Goal: Information Seeking & Learning: Learn about a topic

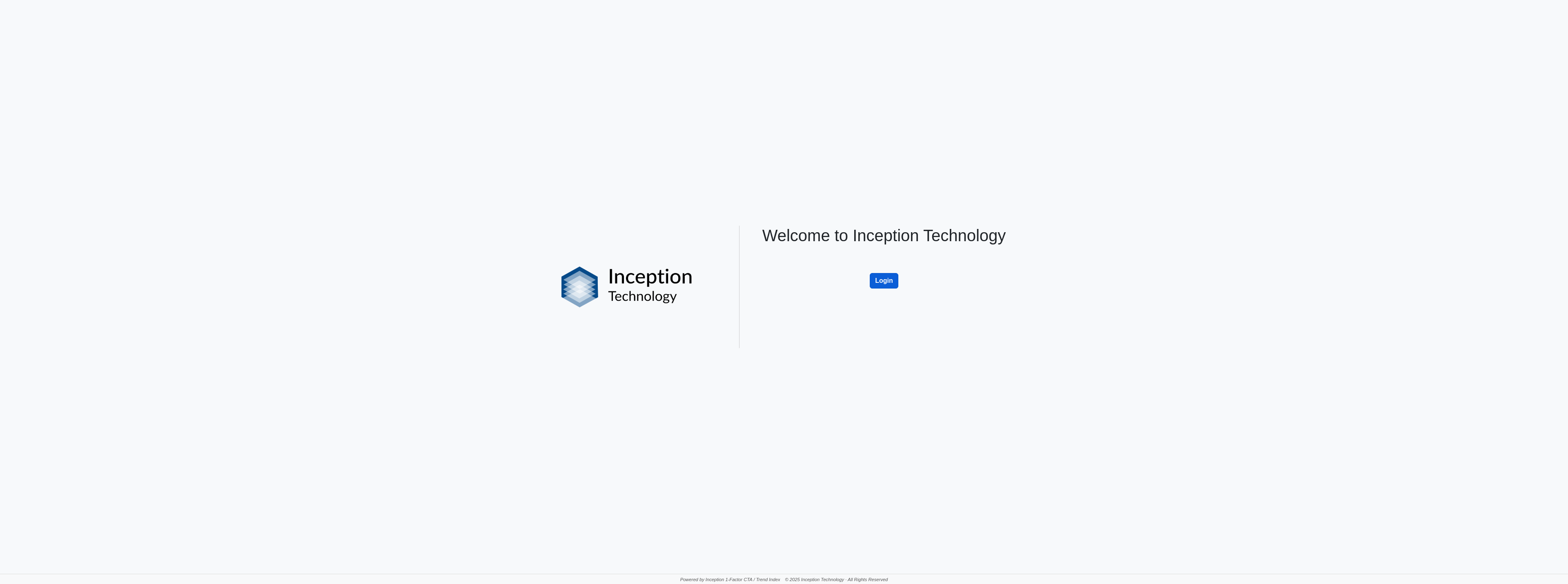
click at [891, 283] on button "Login" at bounding box center [884, 280] width 29 height 15
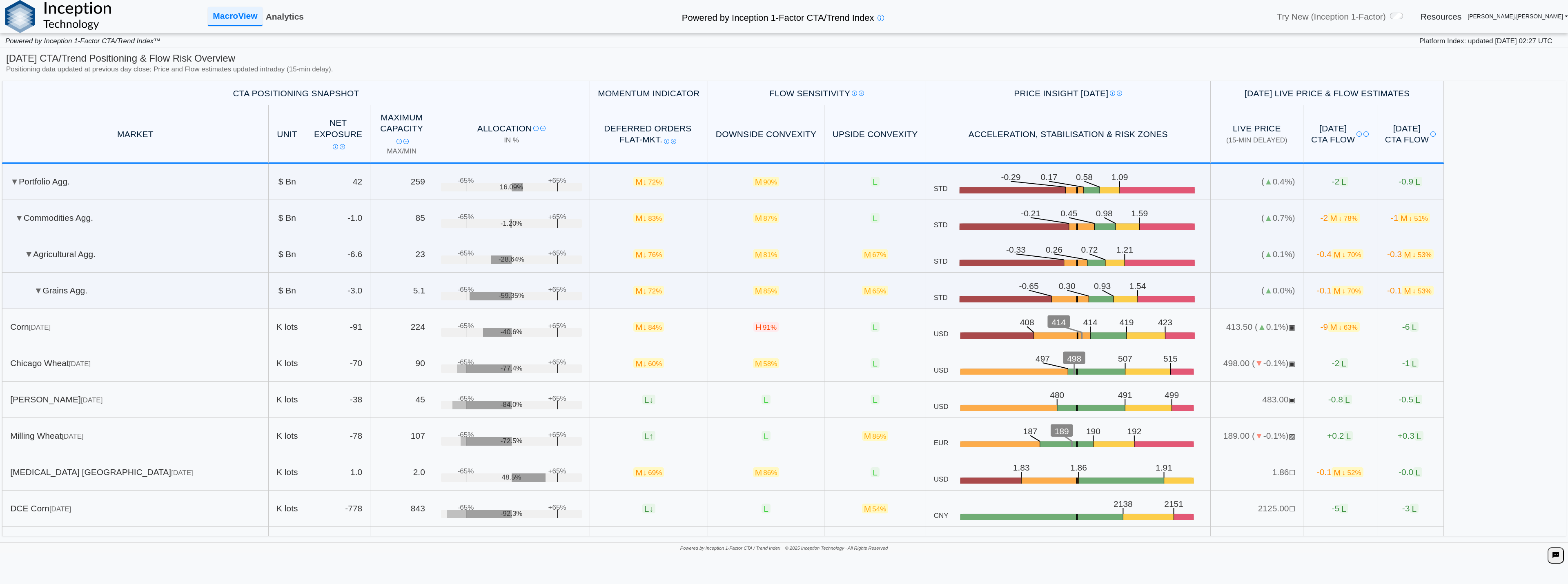
click at [275, 15] on link "Analytics" at bounding box center [285, 17] width 44 height 17
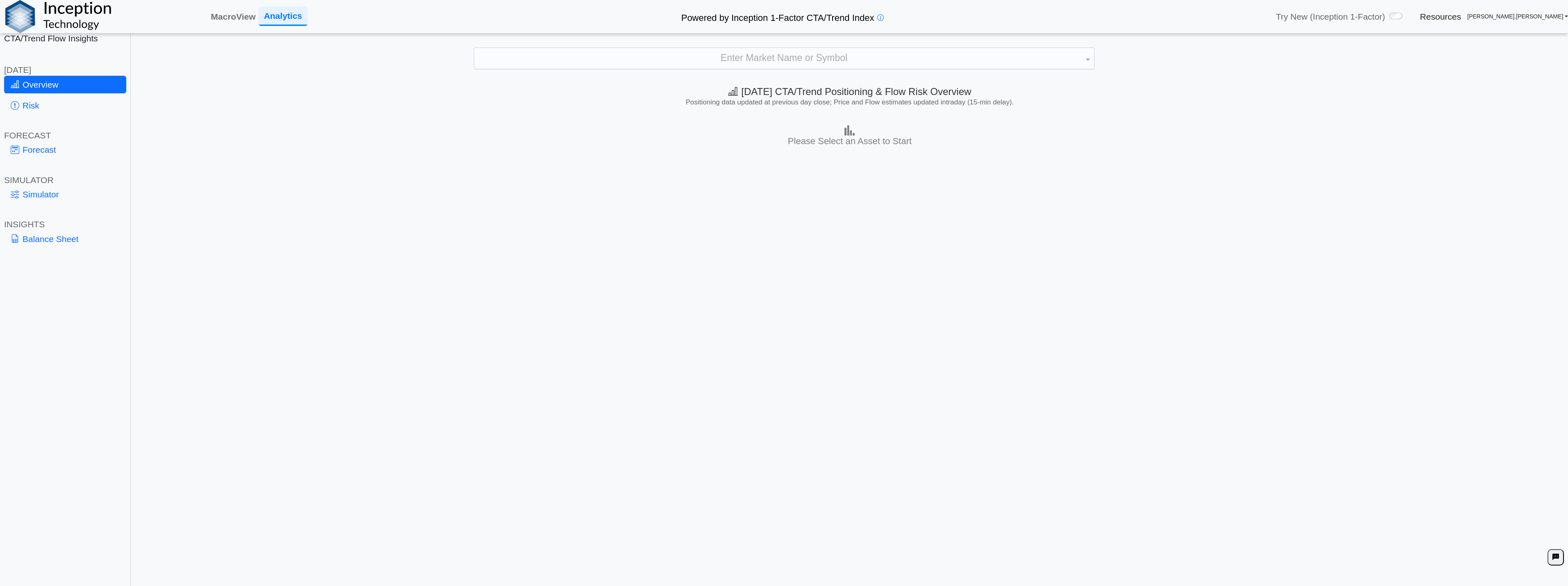
click at [760, 59] on div "Enter Market Name or Symbol" at bounding box center [784, 59] width 620 height 22
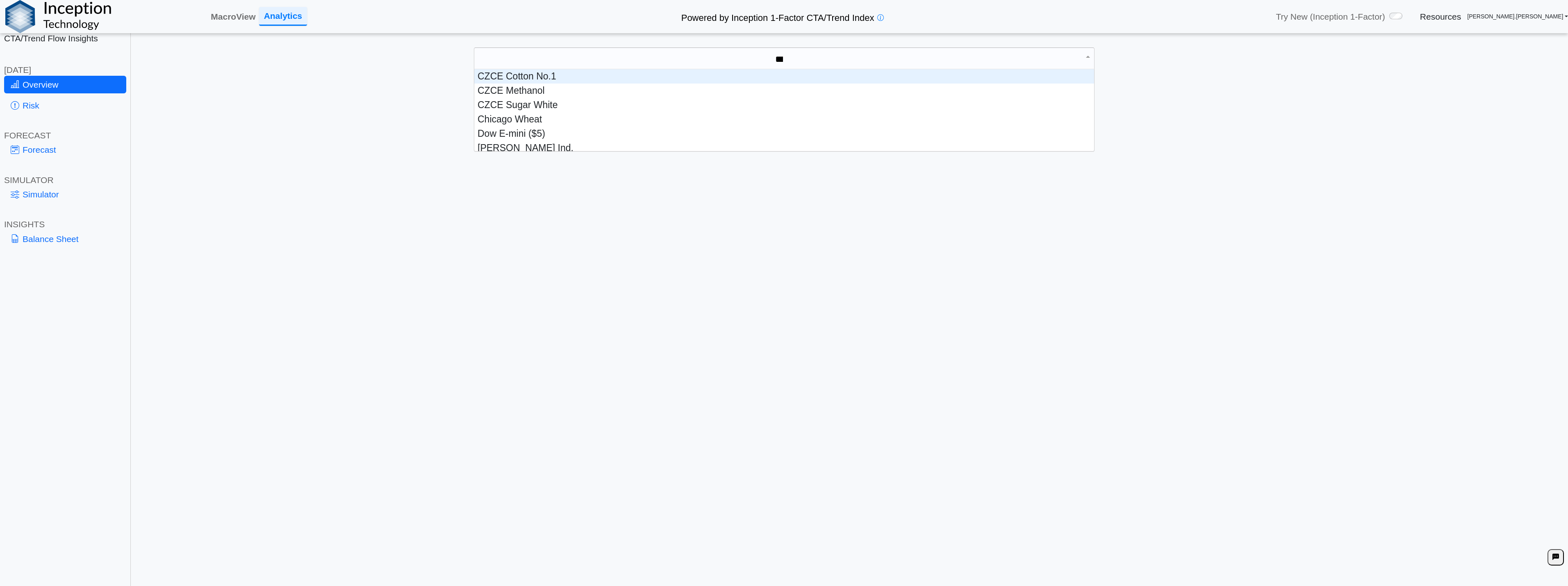
scroll to position [37, 613]
type input "*****"
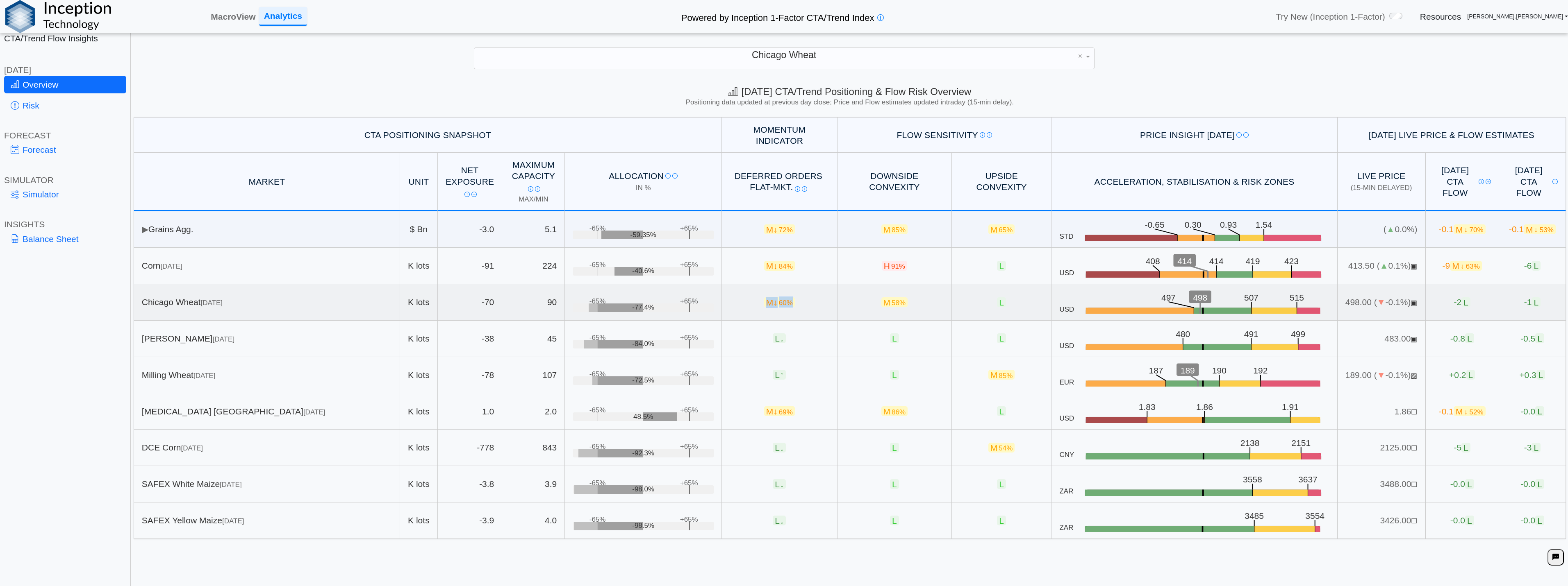
drag, startPoint x: 763, startPoint y: 304, endPoint x: 809, endPoint y: 303, distance: 46.0
click at [809, 303] on td "M ↓ 60%" at bounding box center [780, 303] width 116 height 36
click at [795, 302] on td "M ↓ 60%" at bounding box center [780, 303] width 116 height 36
click at [780, 265] on span "84%" at bounding box center [786, 266] width 14 height 8
click at [1433, 272] on td "-9 M ↓ 63%" at bounding box center [1462, 266] width 73 height 36
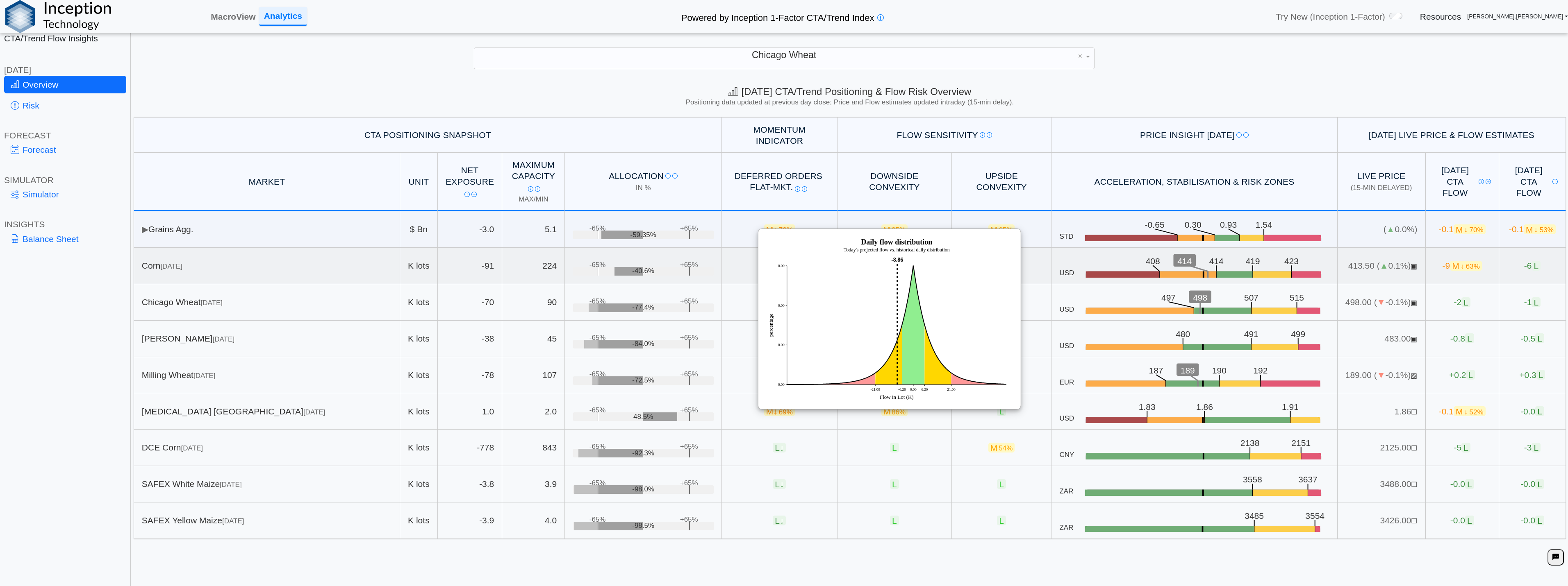
click at [1429, 277] on td "-9 M ↓ 63%" at bounding box center [1462, 266] width 73 height 36
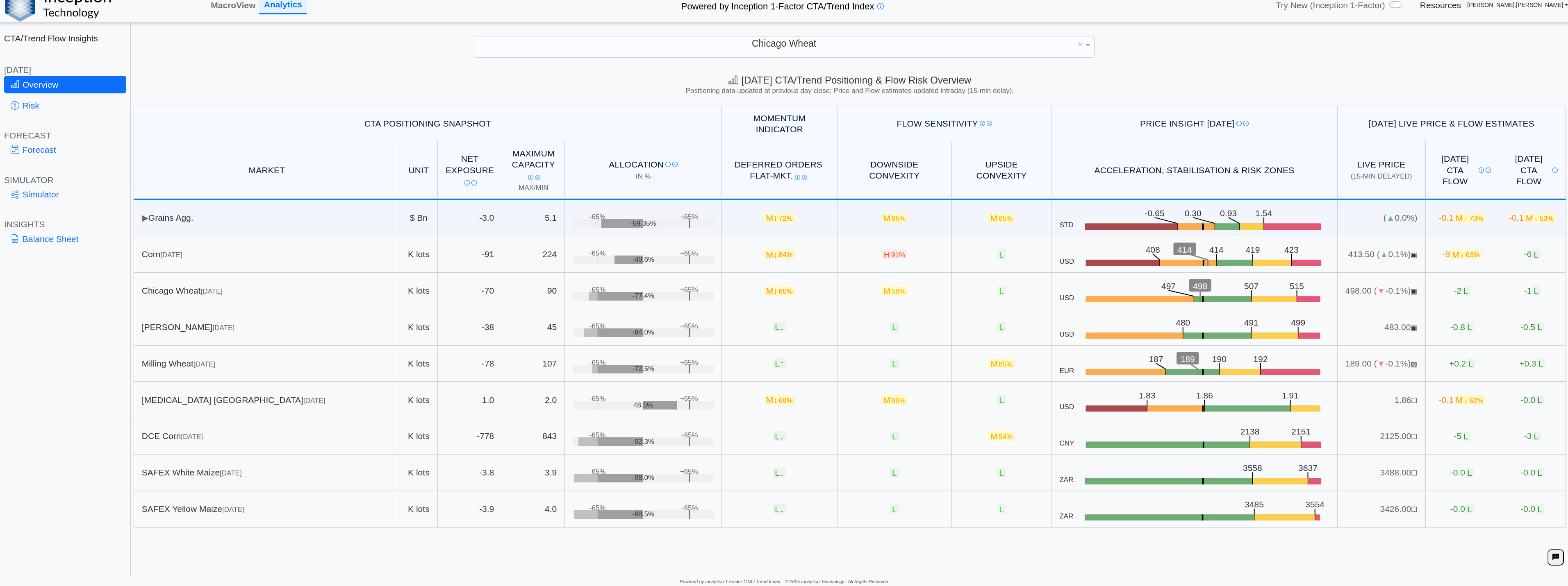
scroll to position [0, 0]
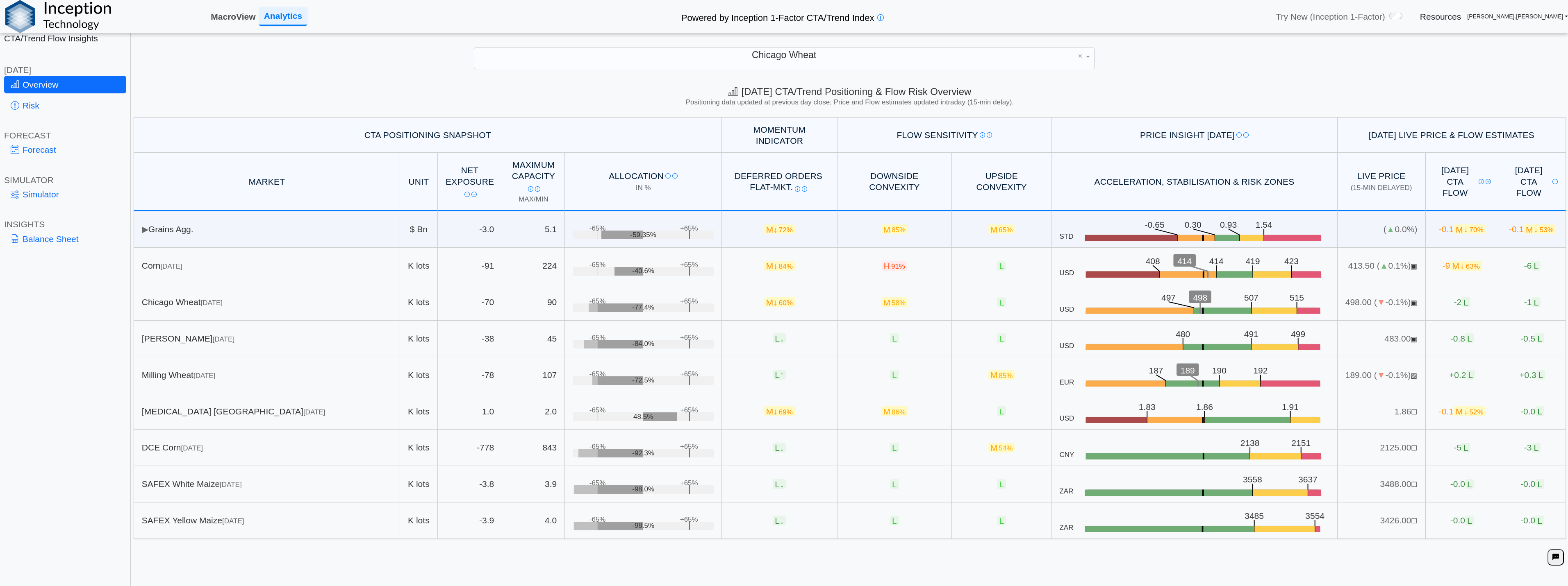
click at [232, 13] on link "MacroView" at bounding box center [233, 17] width 51 height 17
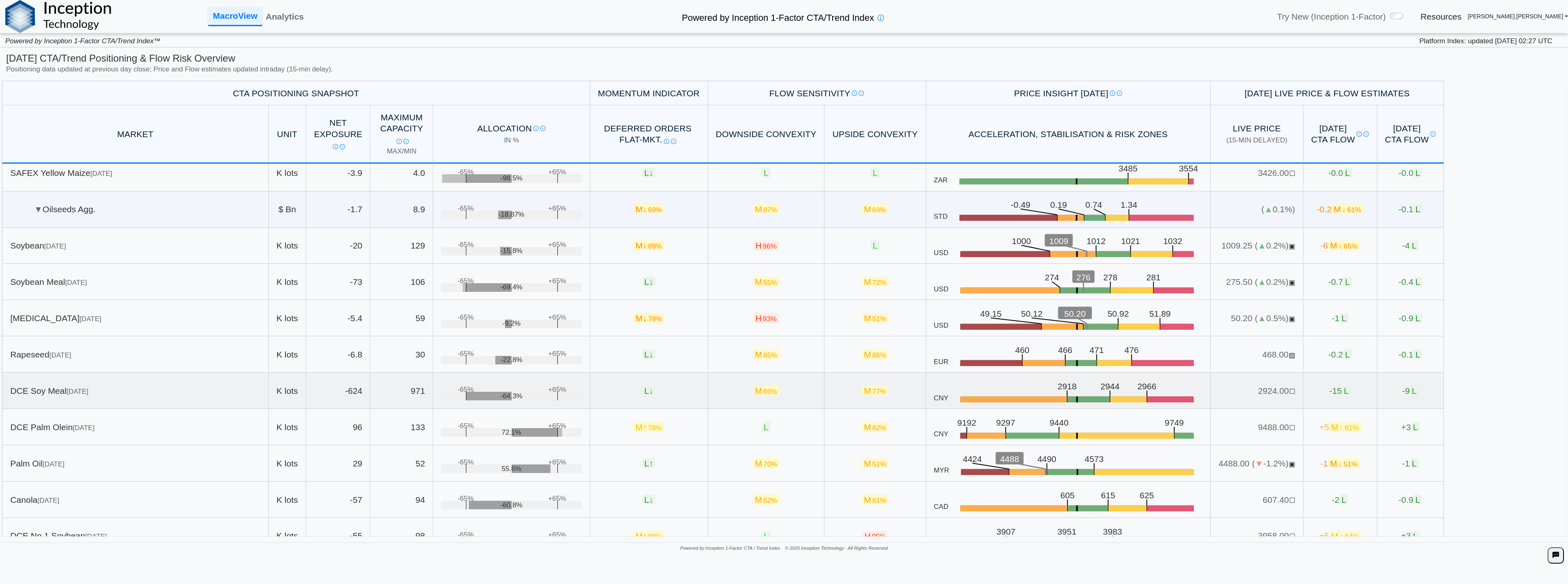
scroll to position [367, 0]
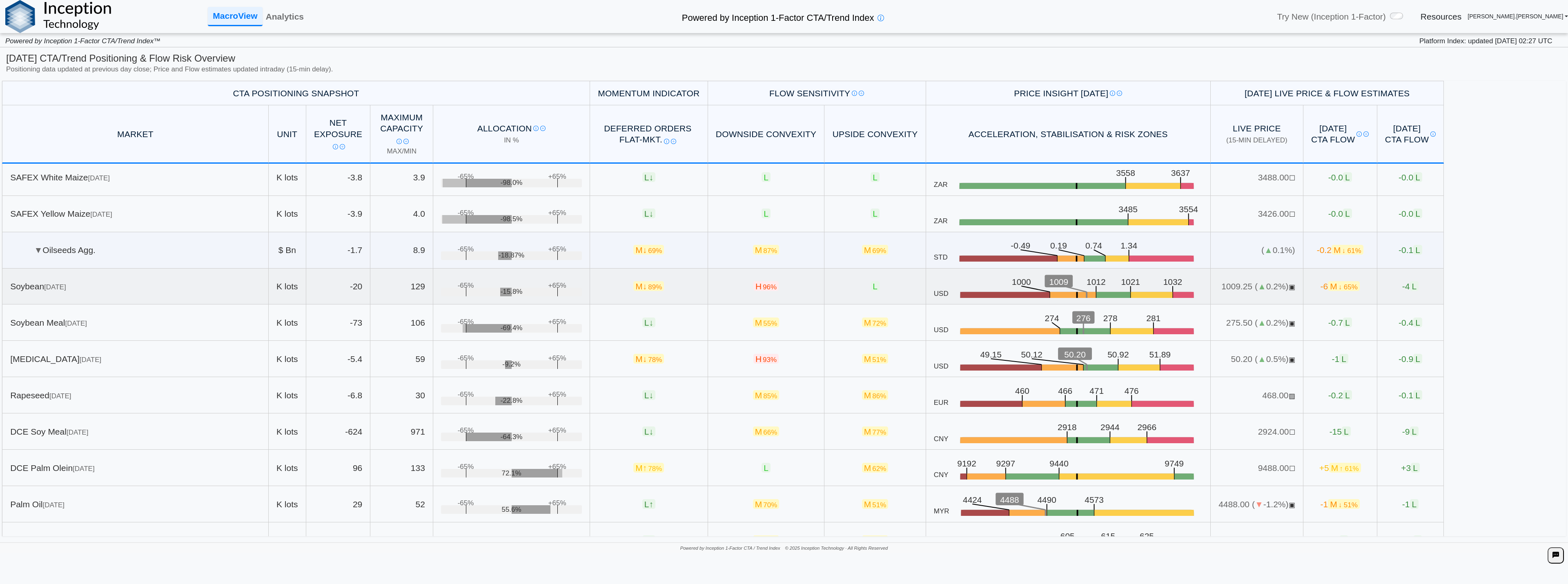
drag, startPoint x: 785, startPoint y: 286, endPoint x: 835, endPoint y: 288, distance: 50.0
click at [835, 288] on tr "Soybean Nov 25 K lots -20 129 +65% -65% -15.8% M ↓ 89% H 96% L USD .zone-text {…" at bounding box center [723, 287] width 1442 height 36
click at [763, 288] on span "96%" at bounding box center [769, 288] width 14 height 8
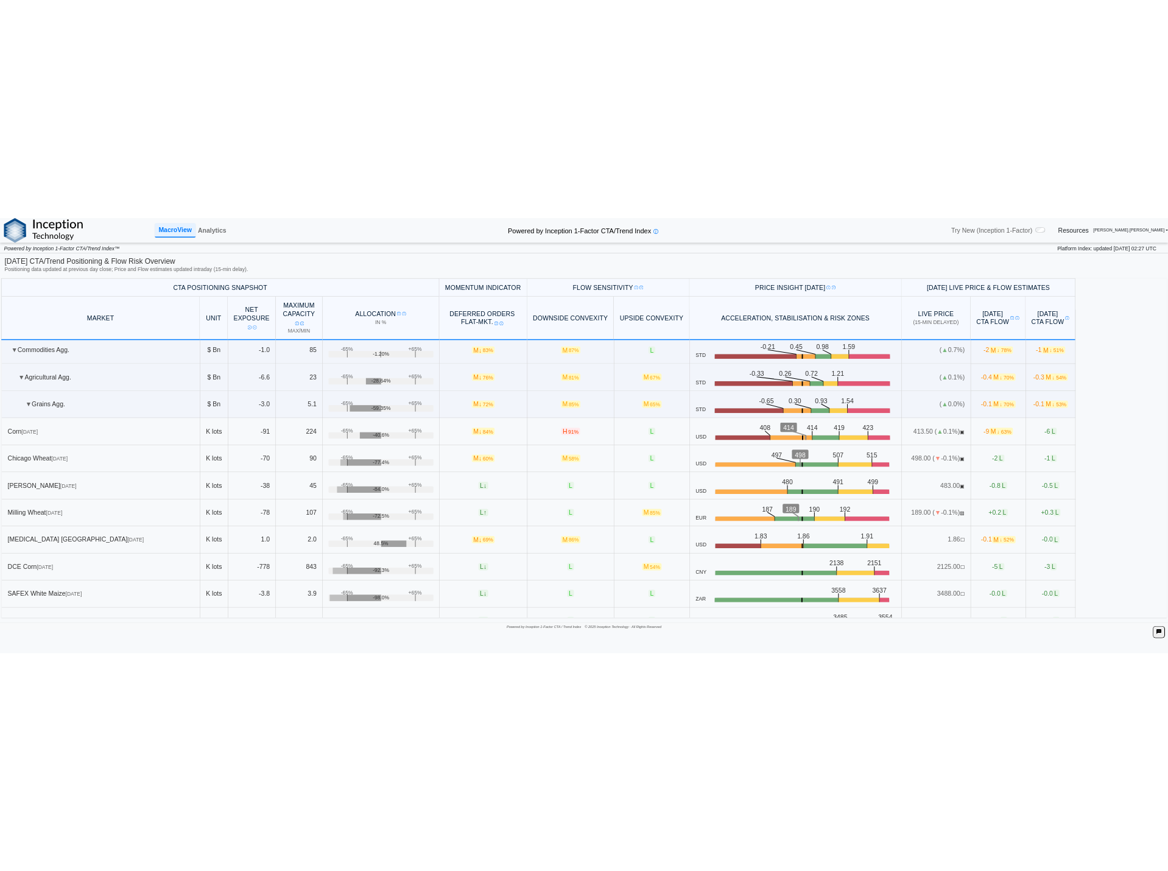
scroll to position [0, 0]
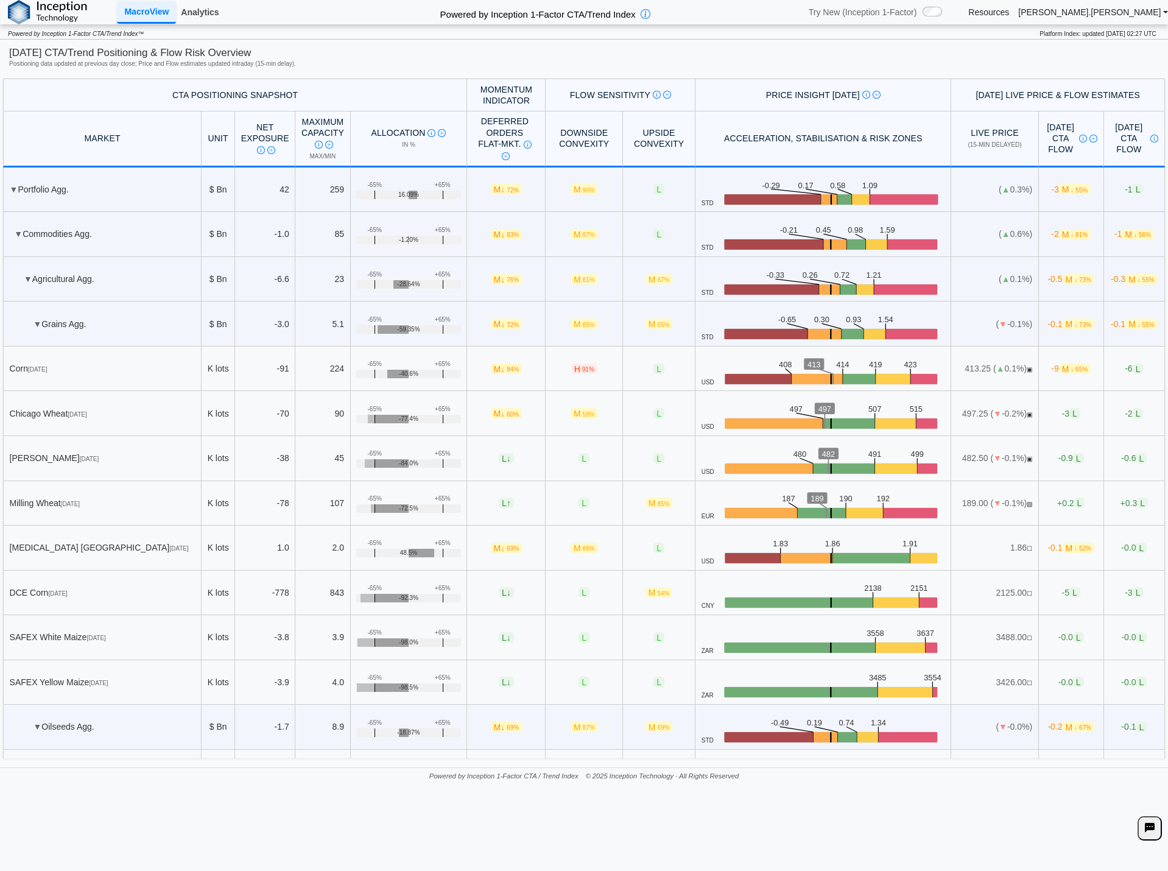
click at [205, 7] on link "Analytics" at bounding box center [199, 12] width 47 height 21
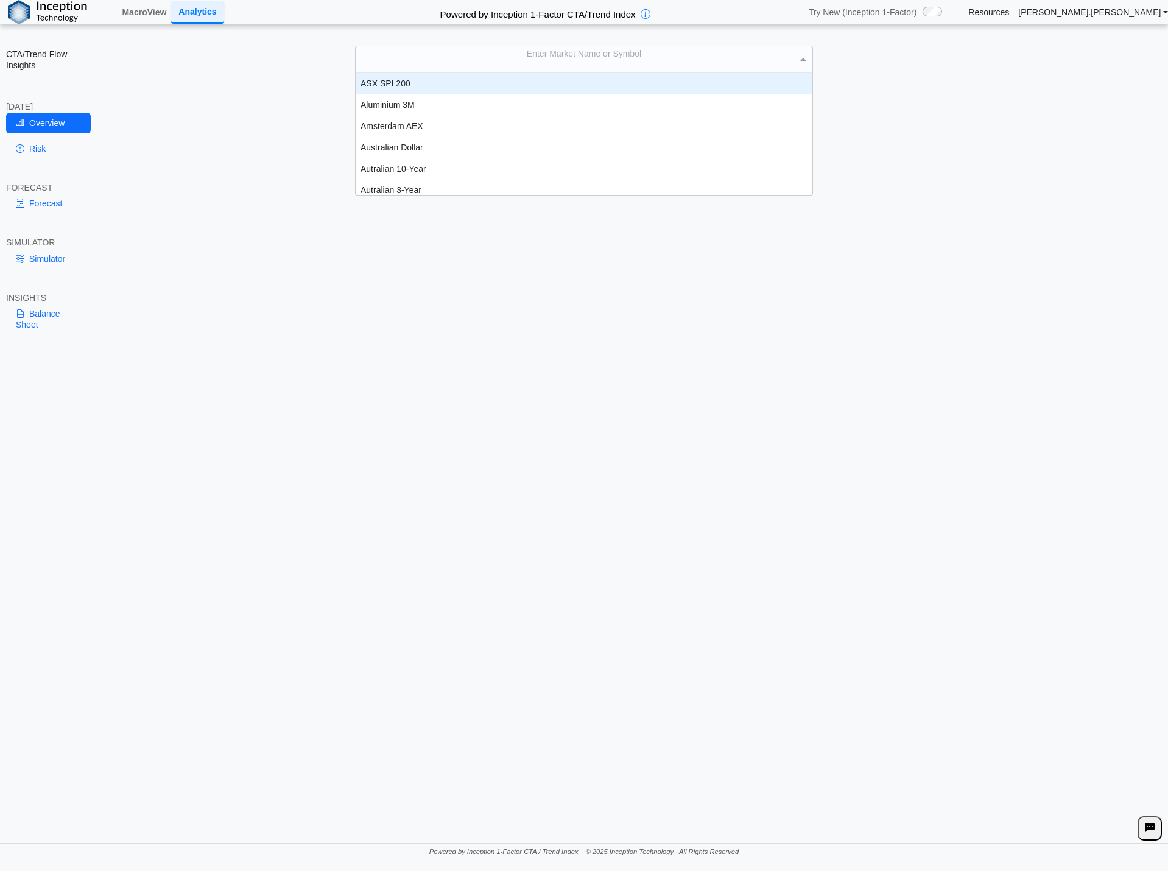
click at [518, 58] on div "Enter Market Name or Symbol" at bounding box center [584, 59] width 456 height 26
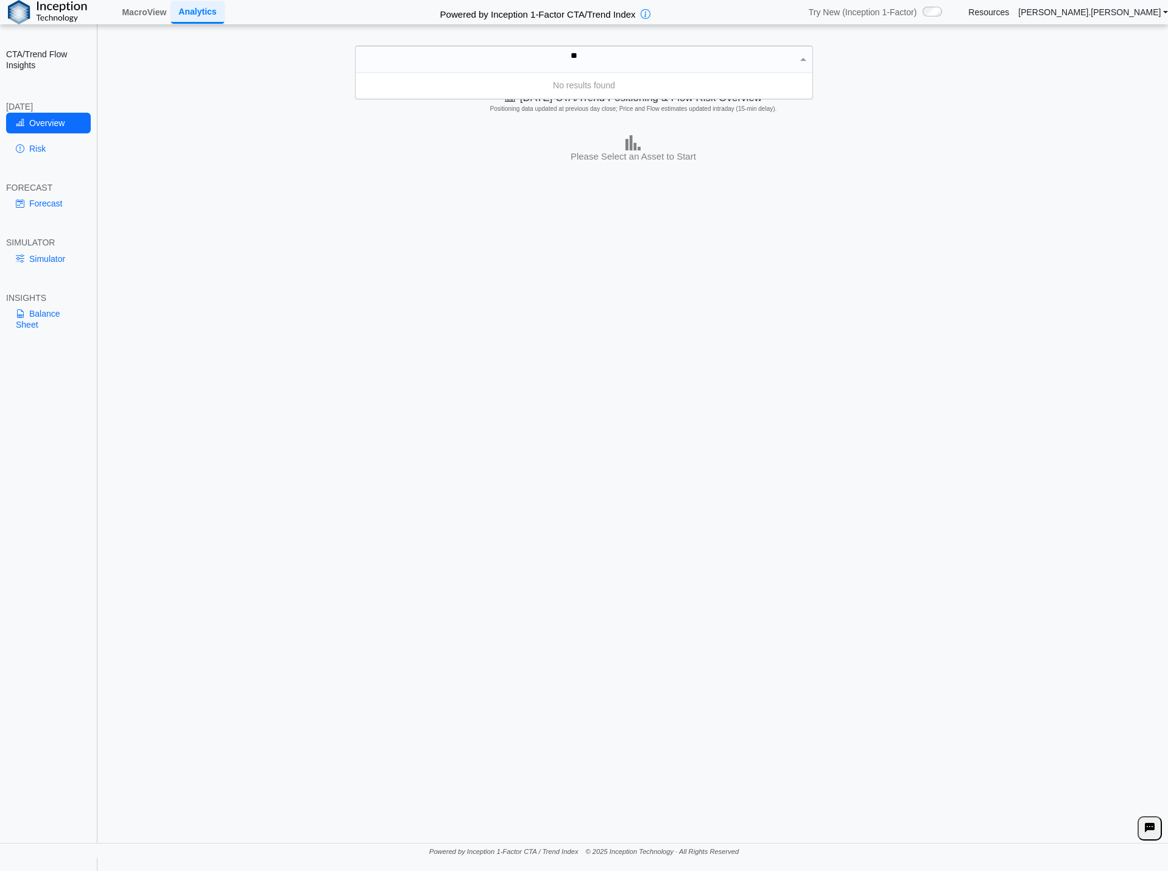
type input "*"
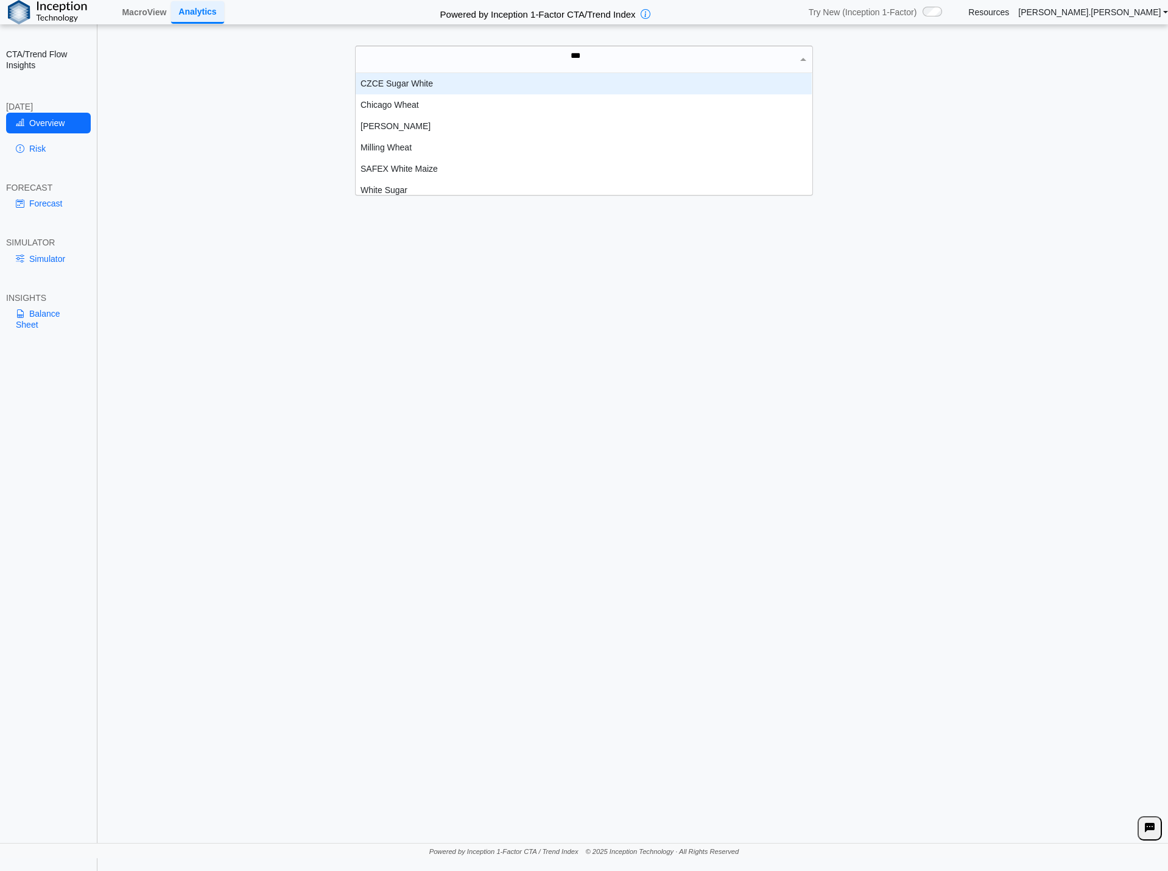
scroll to position [55, 447]
type input "*****"
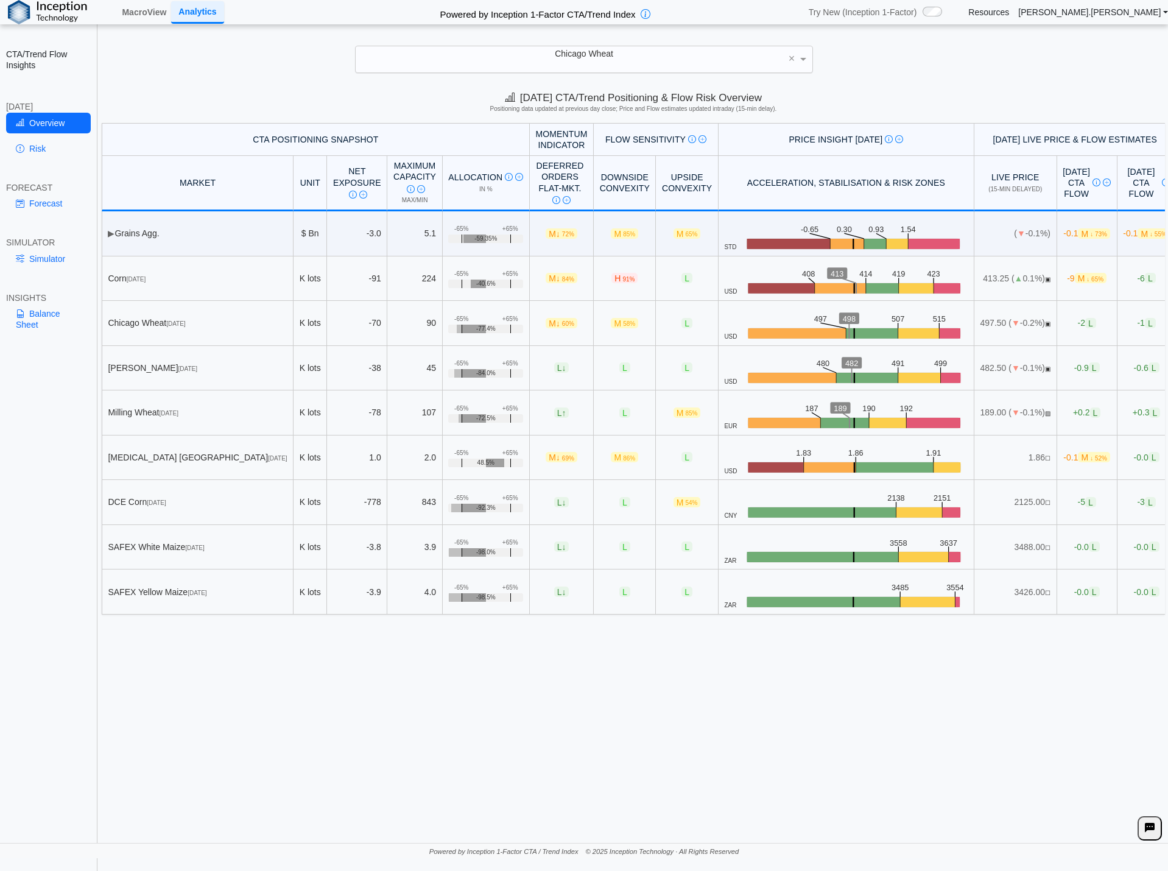
click at [543, 60] on div "Chicago Wheat" at bounding box center [584, 59] width 456 height 26
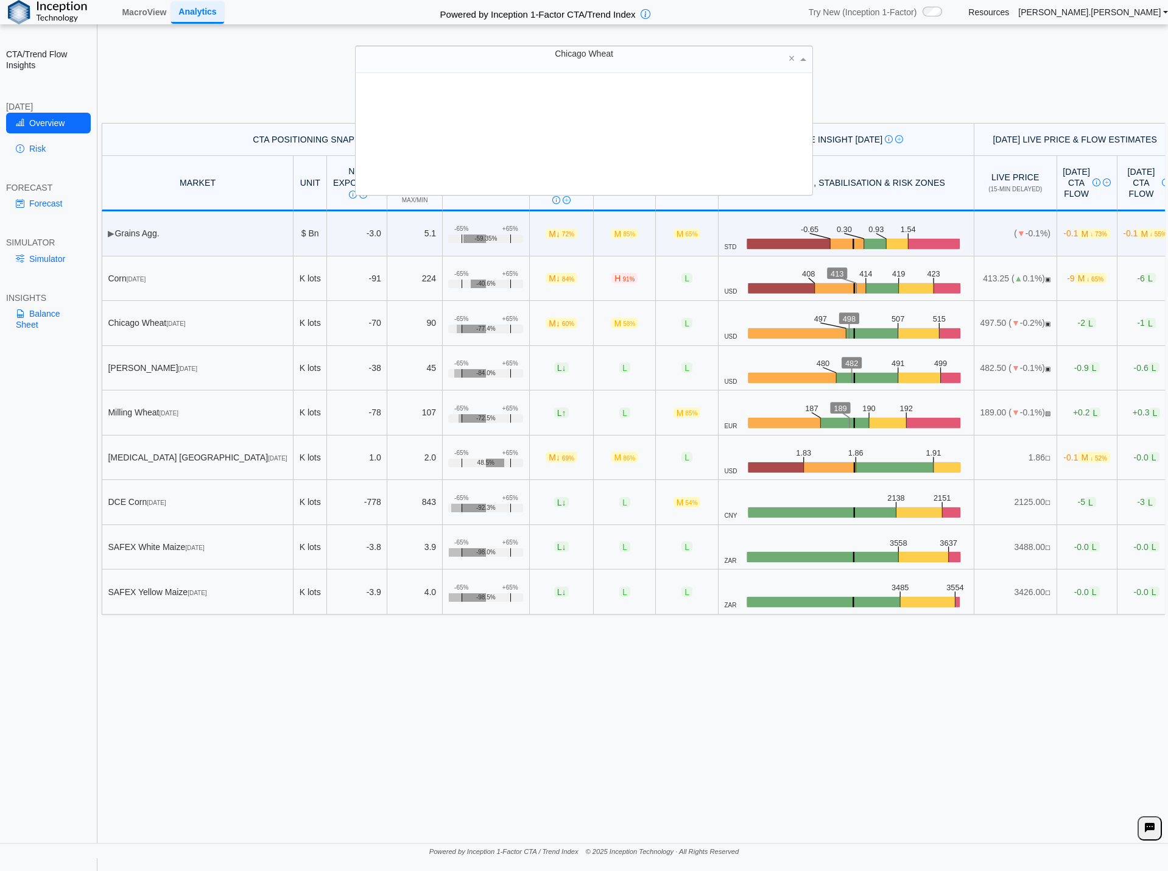
scroll to position [113, 447]
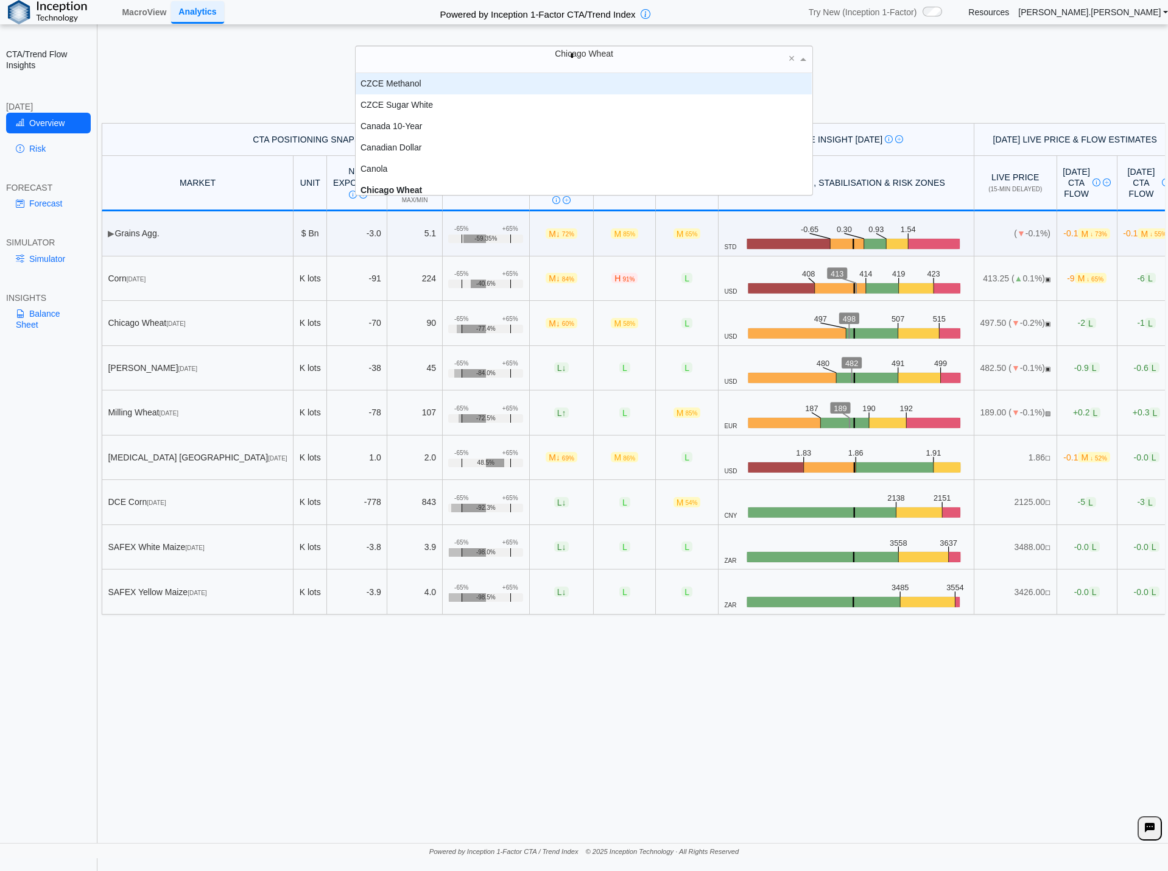
type input "***"
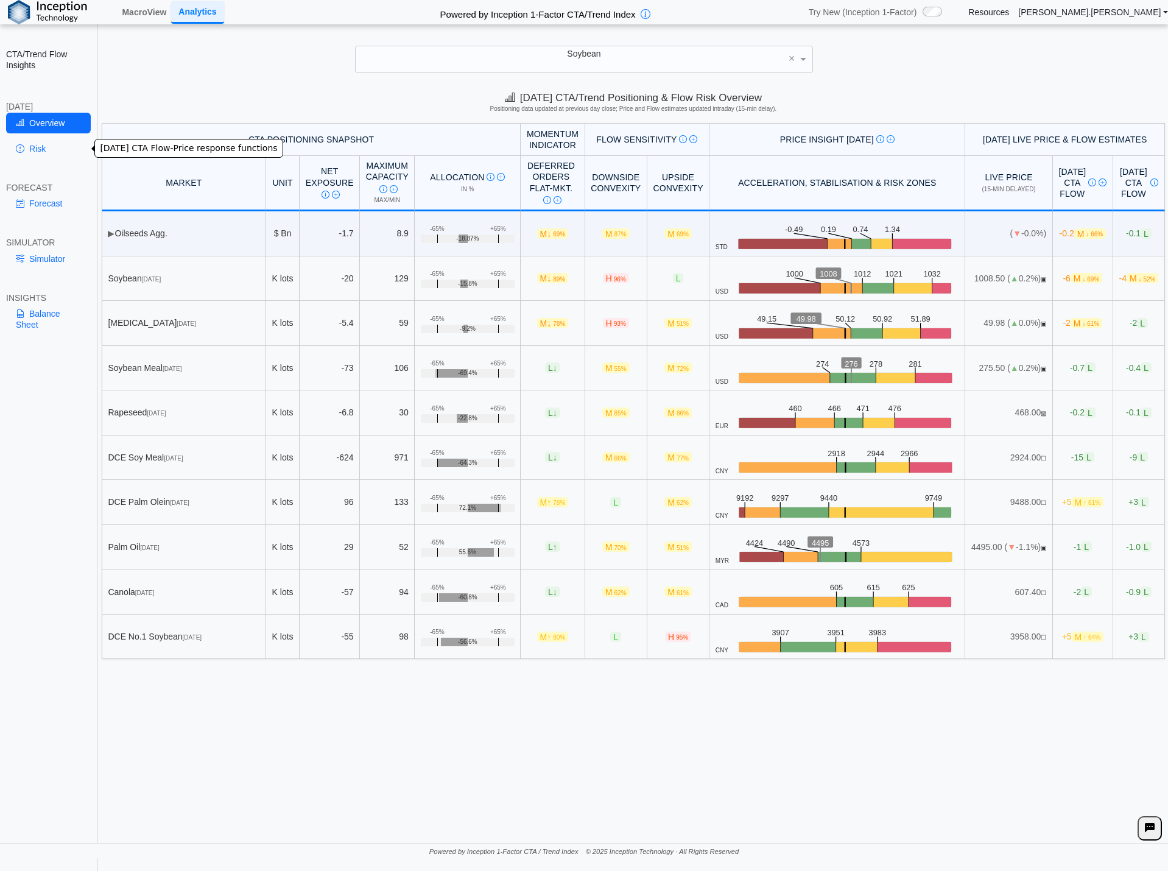
click at [46, 156] on link "Risk" at bounding box center [48, 148] width 85 height 21
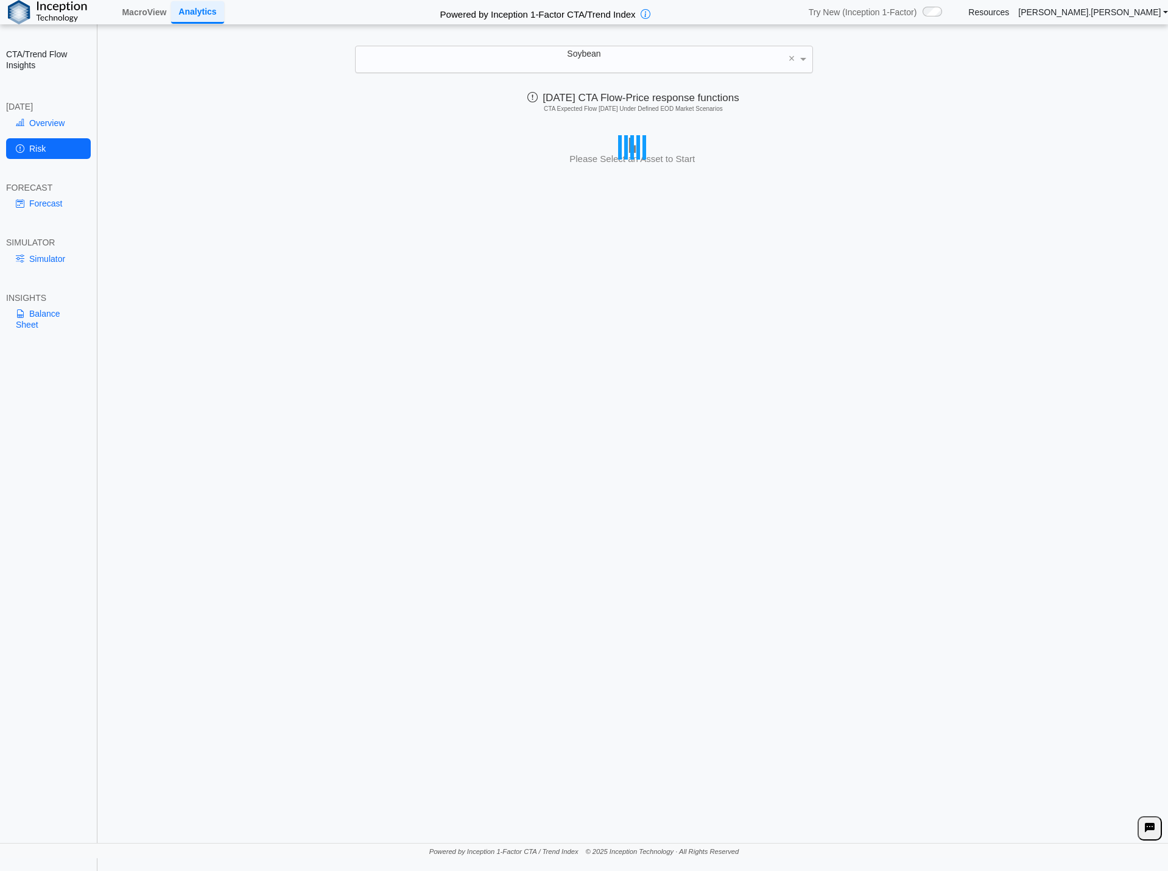
click at [453, 57] on div "Soybean" at bounding box center [584, 59] width 456 height 26
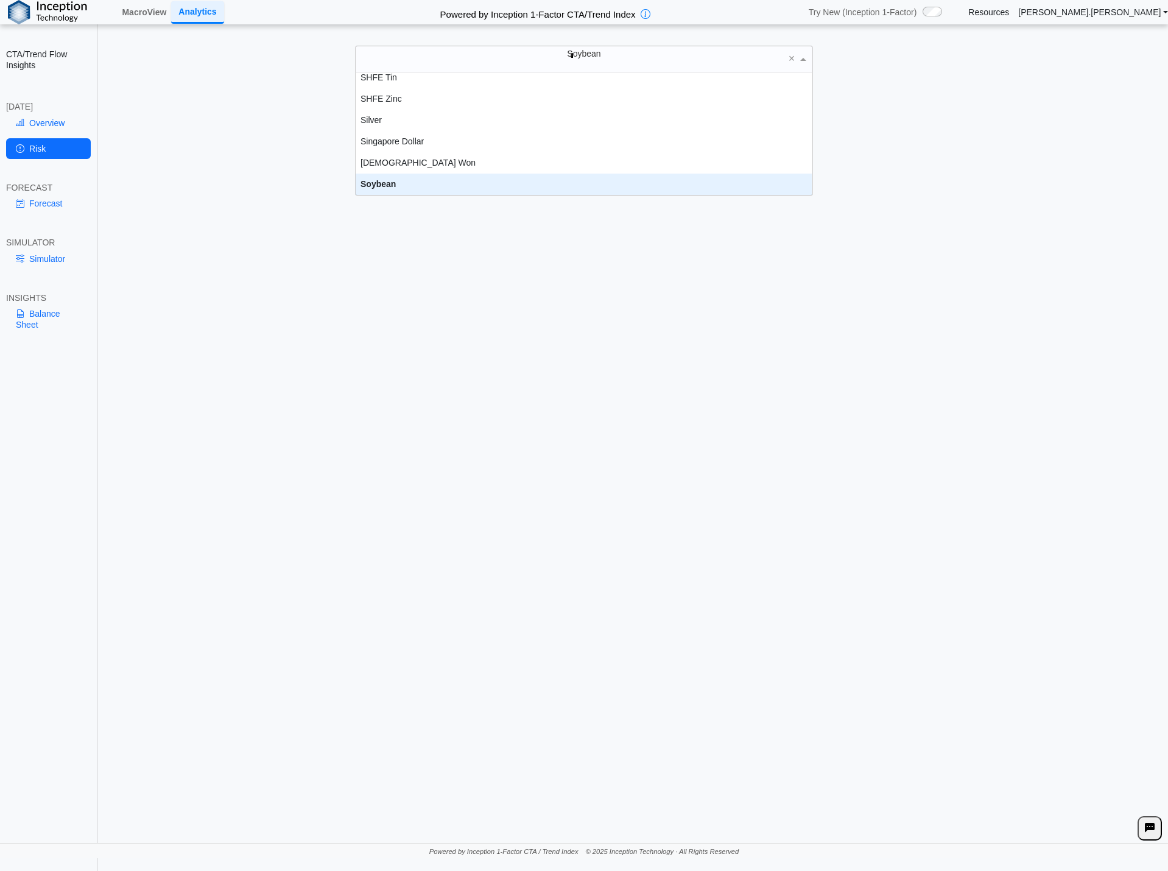
scroll to position [0, 0]
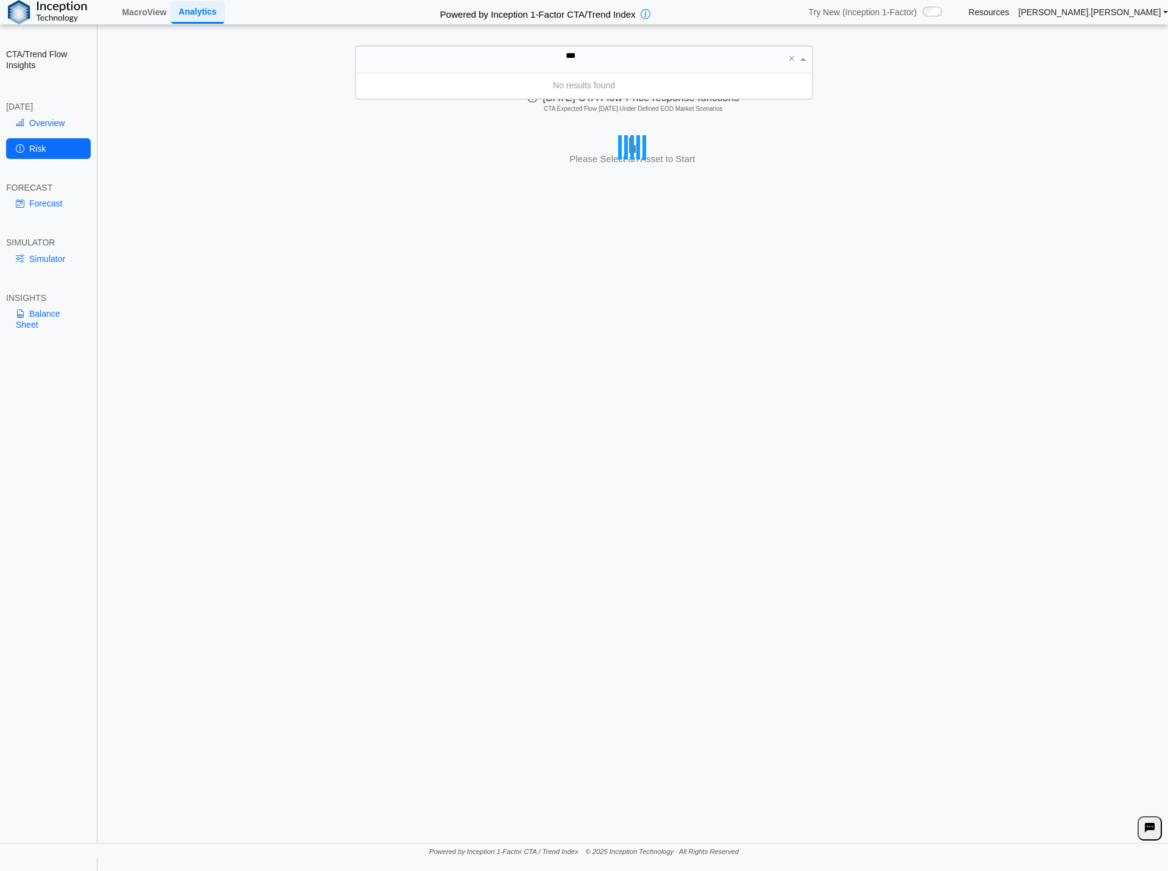
type input "*"
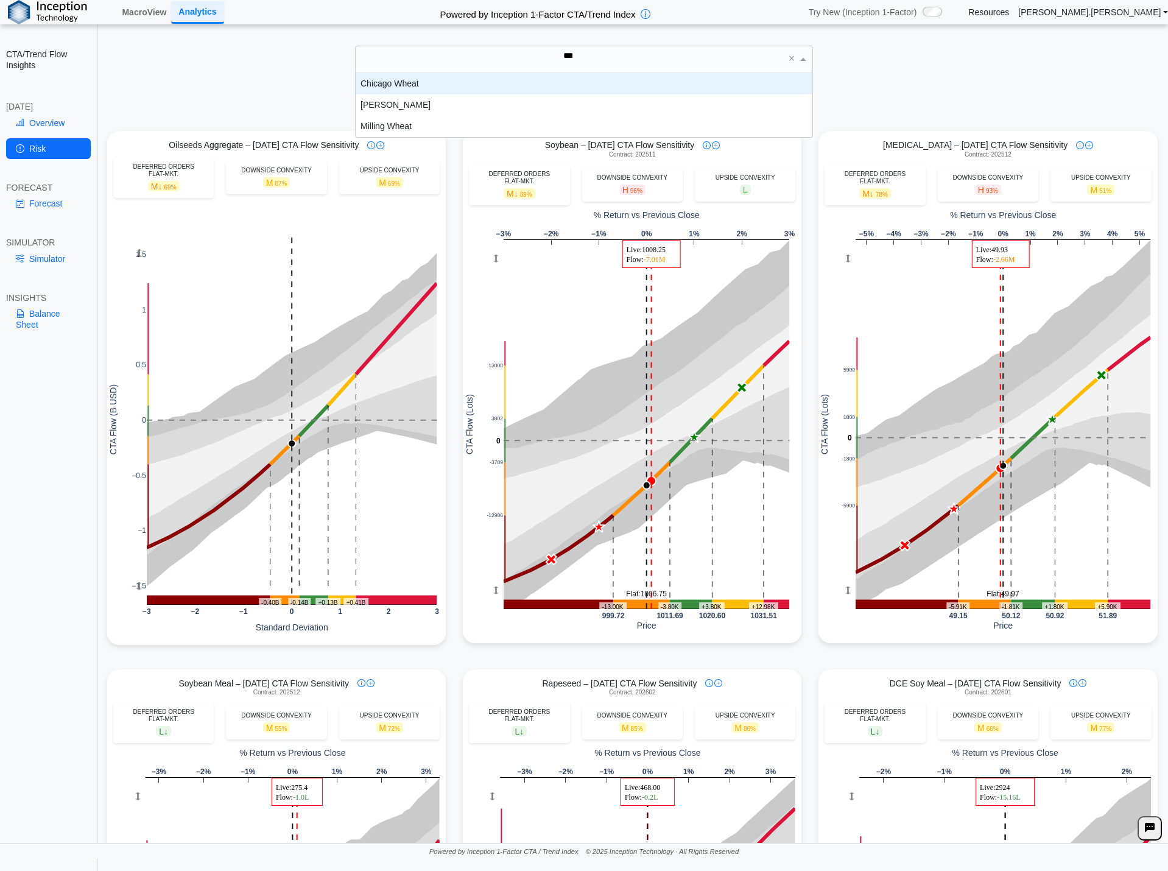
scroll to position [55, 447]
type input "*****"
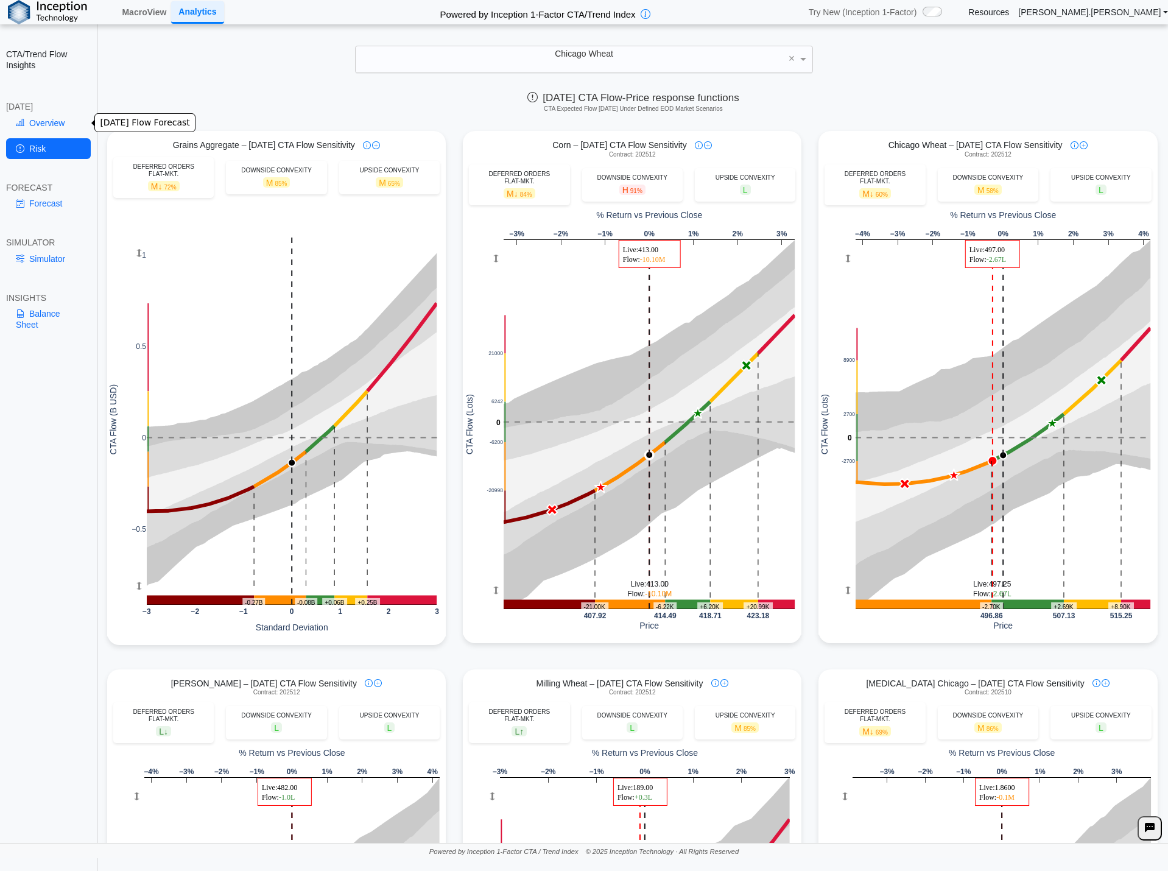
click at [66, 122] on link "Overview" at bounding box center [48, 123] width 85 height 21
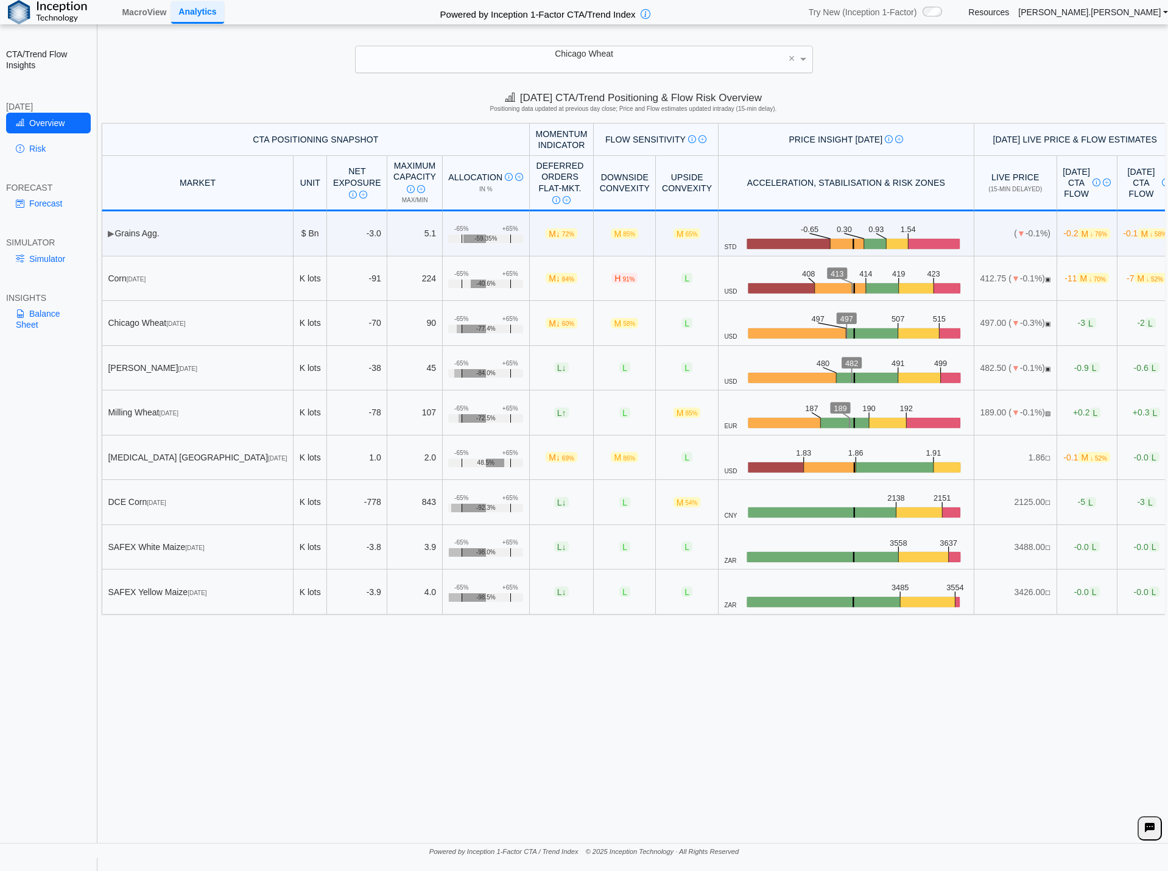
click at [373, 757] on div "[DATE] CTA/Trend Positioning & Flow Risk Overview Positioning data updated at p…" at bounding box center [633, 463] width 1069 height 757
